Goal: Information Seeking & Learning: Understand process/instructions

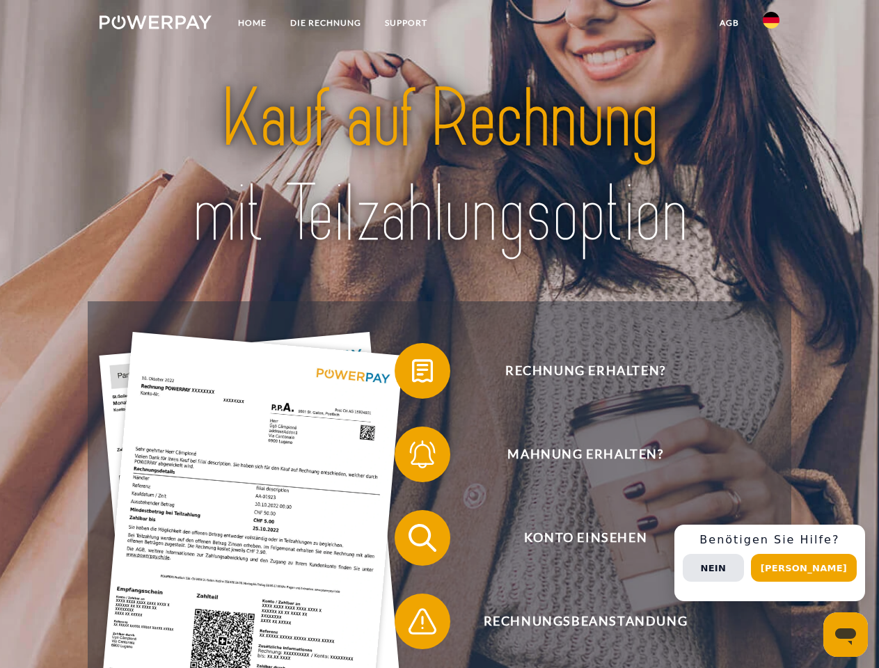
click at [155, 24] on img at bounding box center [156, 22] width 112 height 14
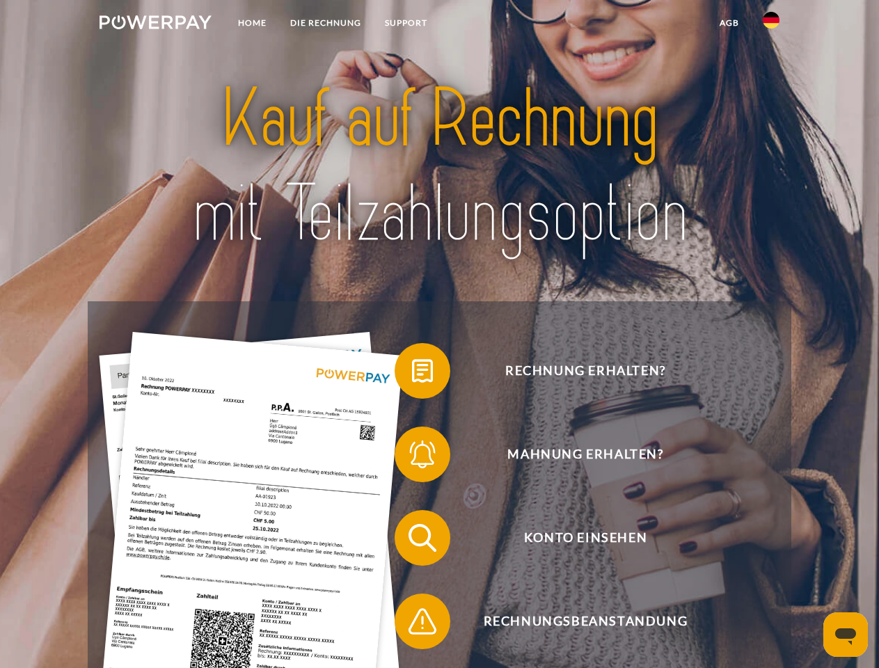
click at [771, 24] on img at bounding box center [771, 20] width 17 height 17
click at [729, 23] on link "agb" at bounding box center [729, 22] width 43 height 25
click at [412, 374] on span at bounding box center [402, 371] width 70 height 70
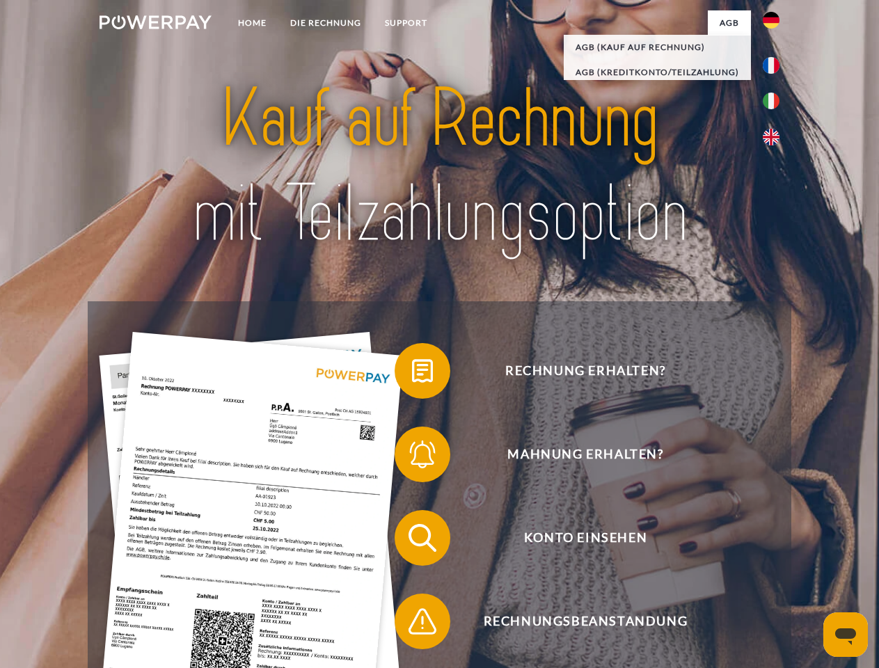
click at [412, 457] on div "Rechnung erhalten? Mahnung erhalten? Konto einsehen" at bounding box center [439, 579] width 703 height 557
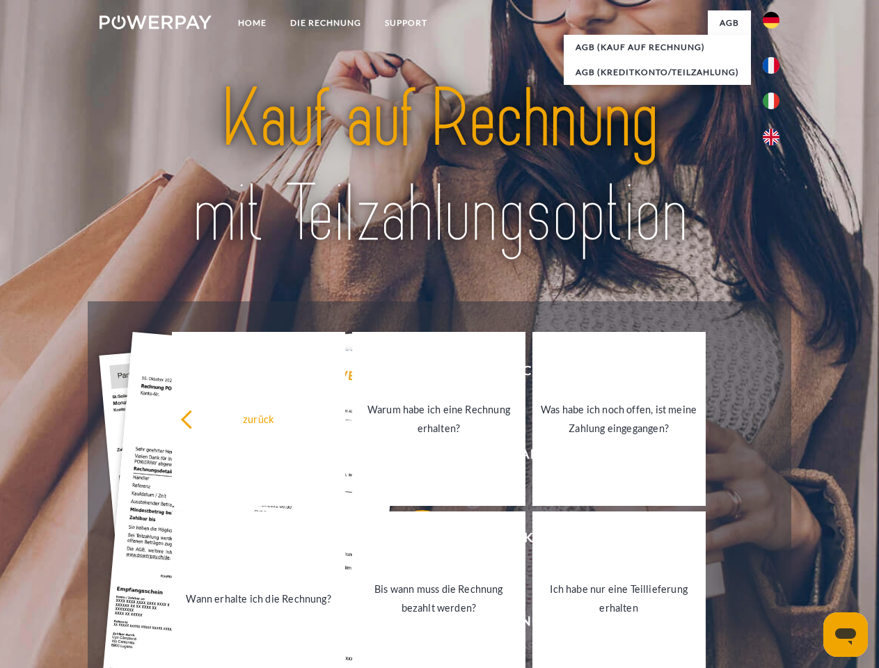
click at [412, 541] on link "Bis wann muss die Rechnung bezahlt werden?" at bounding box center [438, 599] width 173 height 174
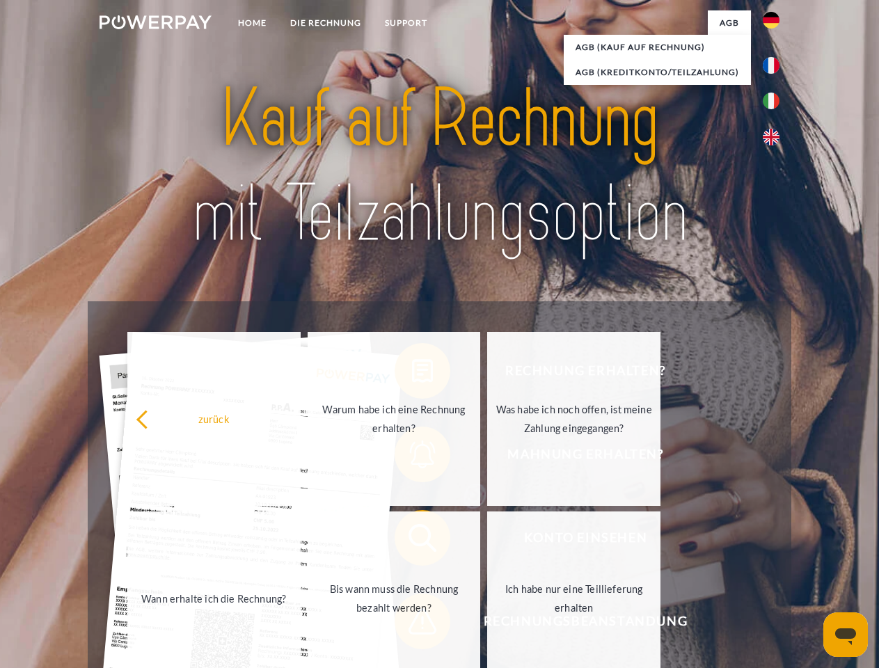
click at [412, 624] on span at bounding box center [402, 622] width 70 height 70
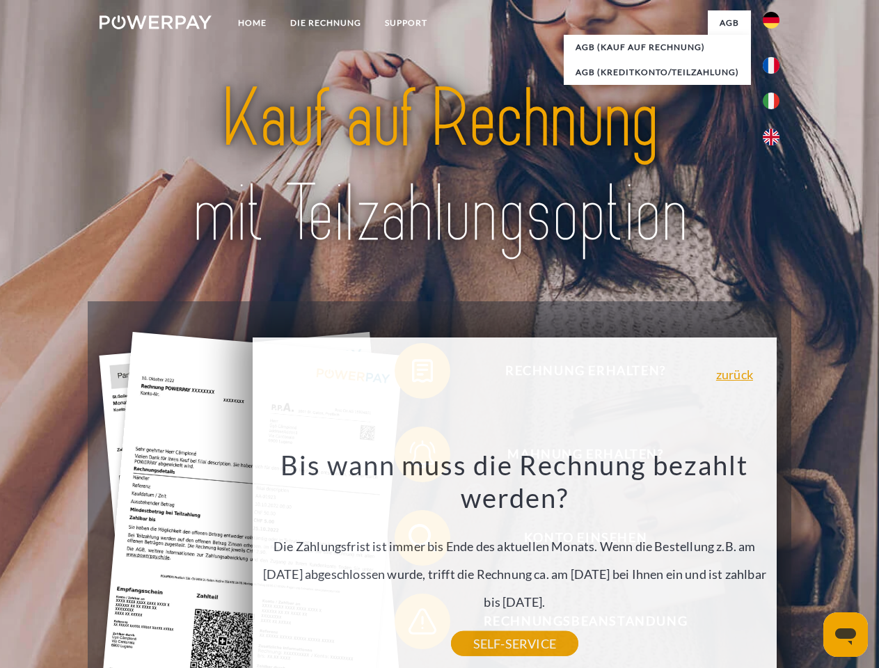
click at [775, 563] on div "Rechnung erhalten? Mahnung erhalten? Konto einsehen" at bounding box center [439, 579] width 703 height 557
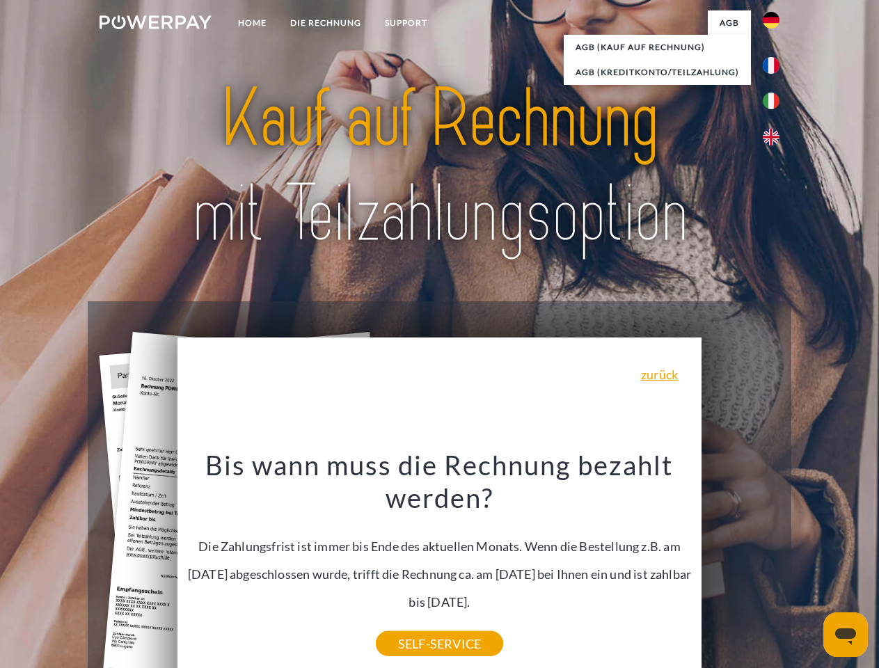
click at [740, 566] on span "Konto einsehen" at bounding box center [585, 538] width 341 height 56
click at [809, 568] on header "Home DIE RECHNUNG SUPPORT" at bounding box center [439, 480] width 879 height 961
